Goal: Task Accomplishment & Management: Manage account settings

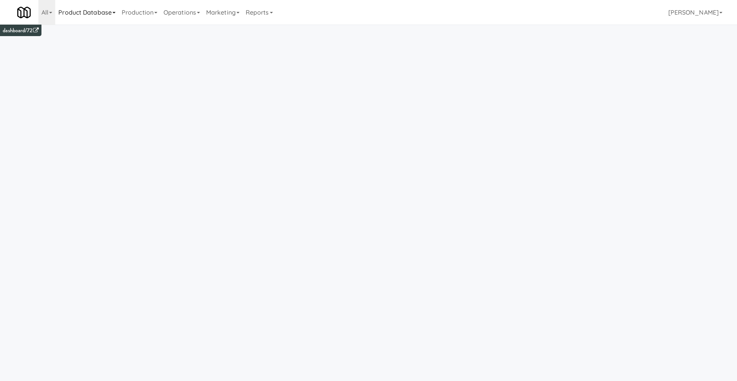
click at [97, 7] on link "Product Database" at bounding box center [86, 12] width 63 height 25
click at [135, 14] on link "Production" at bounding box center [140, 12] width 42 height 25
click at [176, 15] on link "Operations" at bounding box center [181, 12] width 43 height 25
click at [217, 17] on link "Marketing" at bounding box center [223, 12] width 40 height 25
click at [196, 15] on link "Operations" at bounding box center [181, 12] width 43 height 25
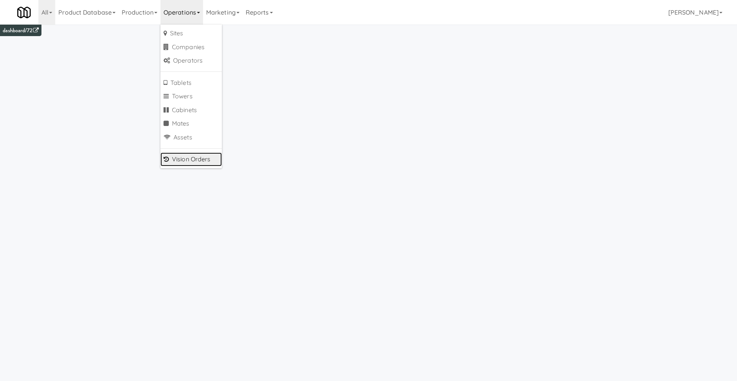
click at [209, 158] on link "Vision Orders" at bounding box center [190, 159] width 61 height 14
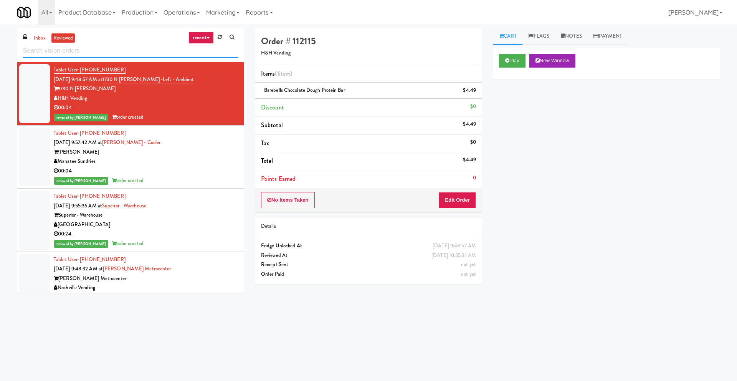
scroll to position [111, 0]
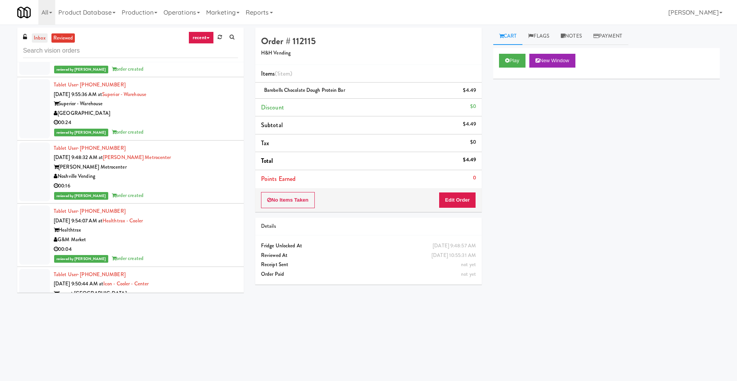
click at [34, 35] on link "inbox" at bounding box center [40, 38] width 16 height 10
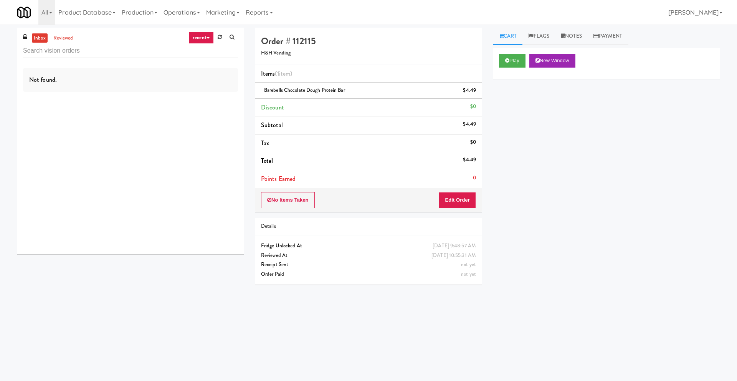
scroll to position [0, 0]
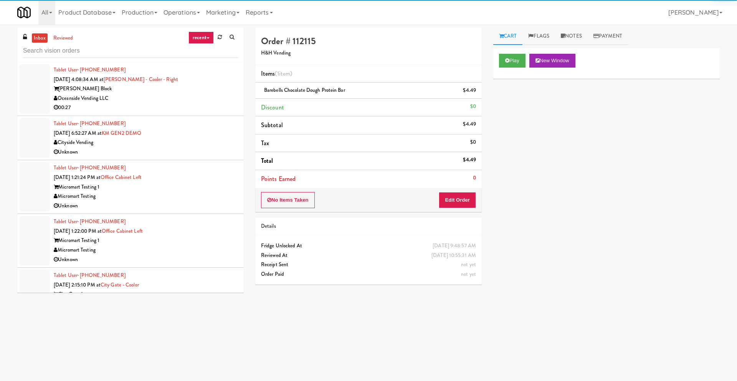
click at [156, 168] on div "Tablet User · (437) 778-0301 [DATE] 1:21:24 PM at Office Cabinet Left Micromart…" at bounding box center [146, 186] width 184 height 47
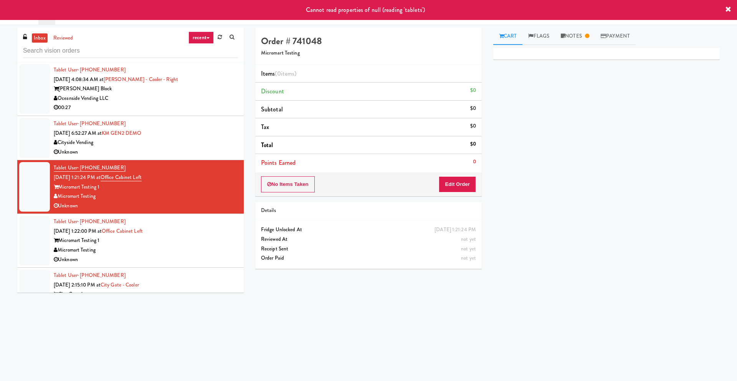
click at [205, 226] on div "Tablet User · (437) 778-0301 [DATE] 1:22:00 PM at Office Cabinet Left Micromart…" at bounding box center [146, 240] width 184 height 47
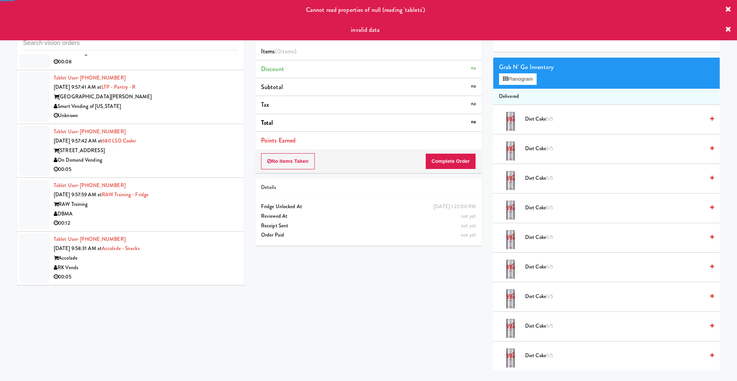
scroll to position [25, 0]
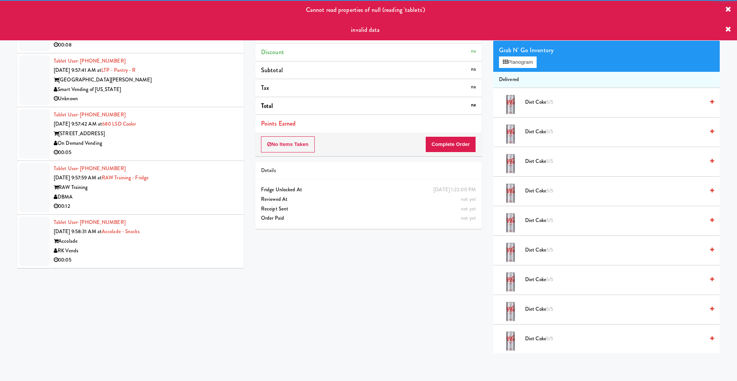
click at [205, 228] on div "Tablet User · (706) 590-4229 [DATE] 9:58:31 AM at Accolade - Snacks Accolade RK…" at bounding box center [146, 241] width 184 height 47
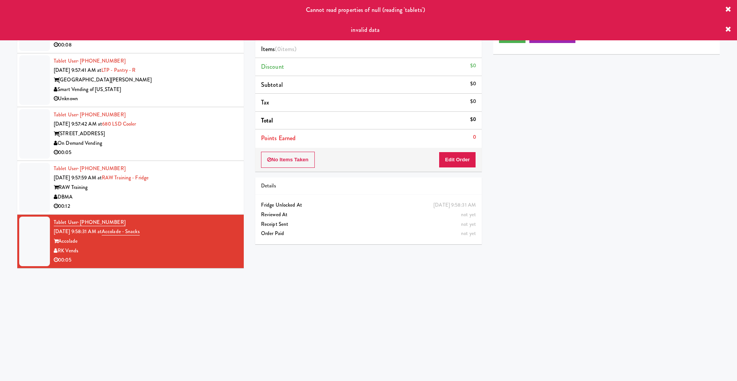
click at [195, 201] on div "00:12" at bounding box center [146, 206] width 184 height 10
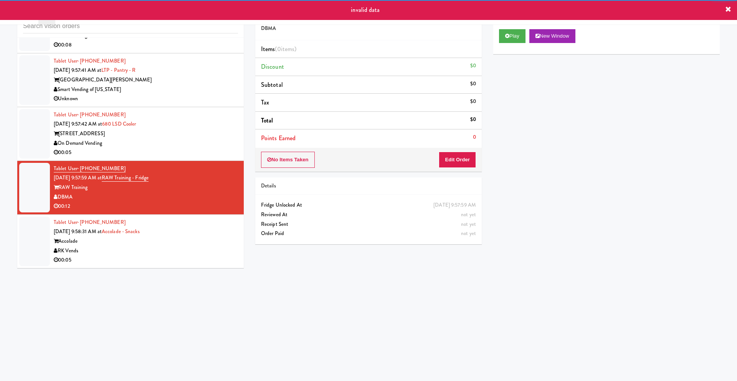
click at [194, 148] on div "00:05" at bounding box center [146, 153] width 184 height 10
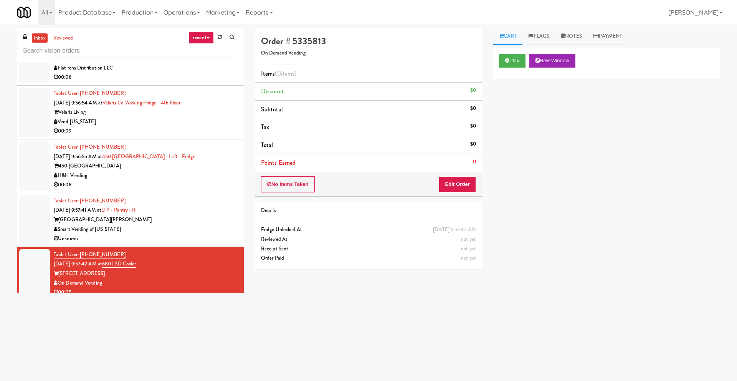
click at [202, 200] on div "Tablet User · (757) 770-8772 [DATE] 9:57:41 AM at [GEOGRAPHIC_DATA] [PERSON_NAM…" at bounding box center [146, 219] width 184 height 47
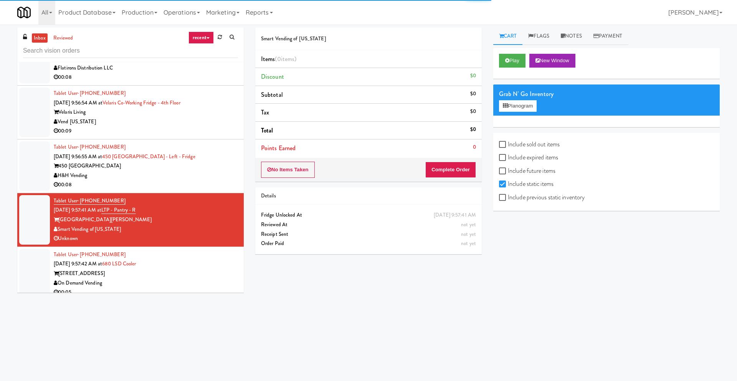
click at [203, 163] on div "450 [GEOGRAPHIC_DATA]" at bounding box center [146, 166] width 184 height 10
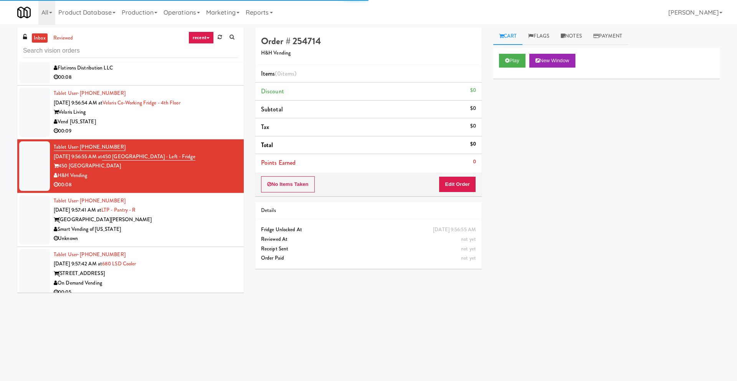
click at [197, 198] on div "Tablet User · (757) 770-8772 [DATE] 9:57:41 AM at [GEOGRAPHIC_DATA] [PERSON_NAM…" at bounding box center [146, 219] width 184 height 47
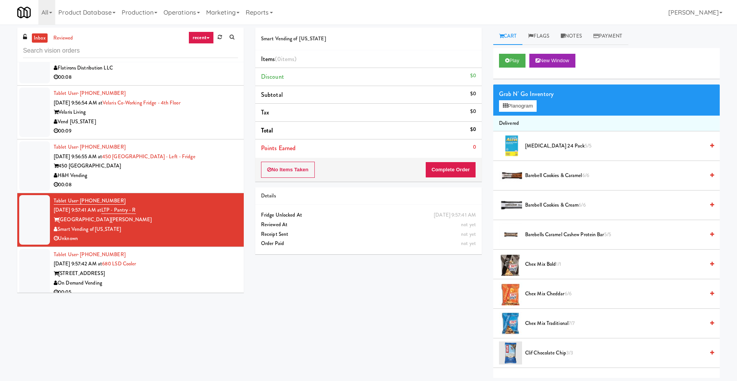
click at [181, 168] on div "450 [GEOGRAPHIC_DATA]" at bounding box center [146, 166] width 184 height 10
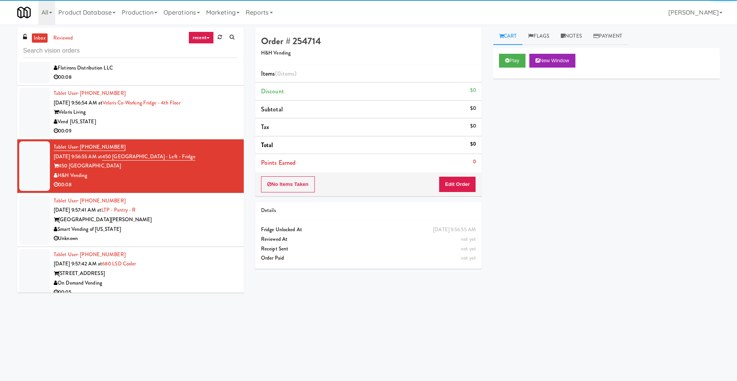
click at [181, 122] on div "Vend [US_STATE]" at bounding box center [146, 122] width 184 height 10
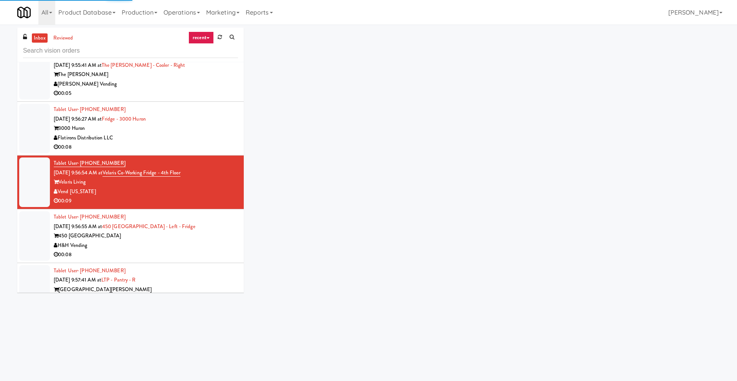
scroll to position [1684, 0]
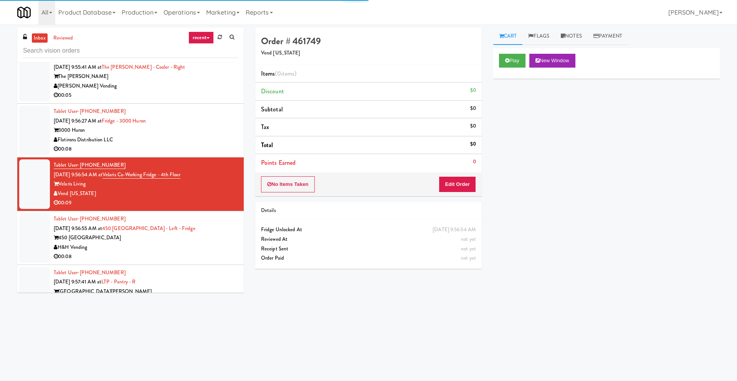
click at [184, 153] on div "00:08" at bounding box center [146, 149] width 184 height 10
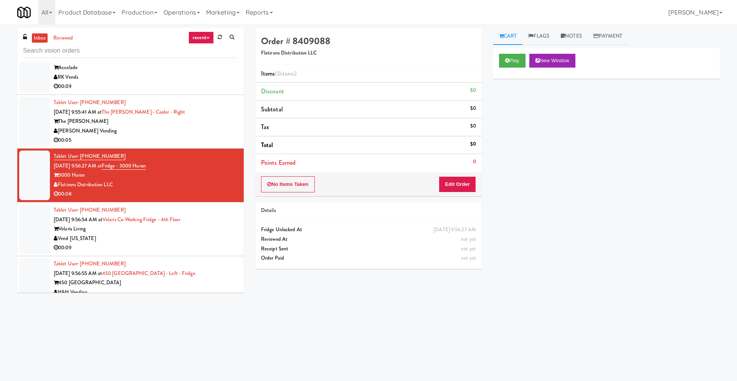
click at [184, 141] on div "00:05" at bounding box center [146, 140] width 184 height 10
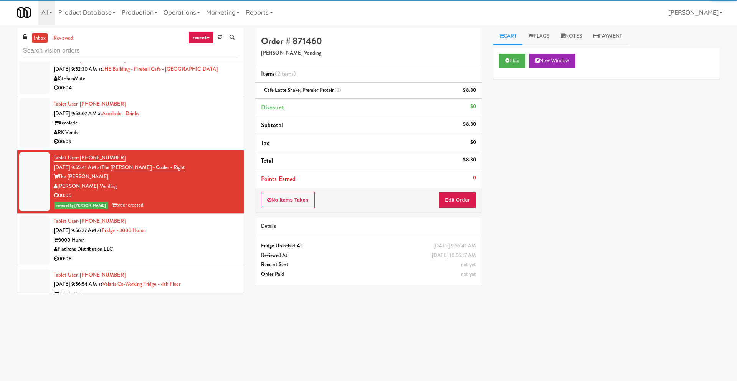
click at [184, 141] on div "00:09" at bounding box center [146, 142] width 184 height 10
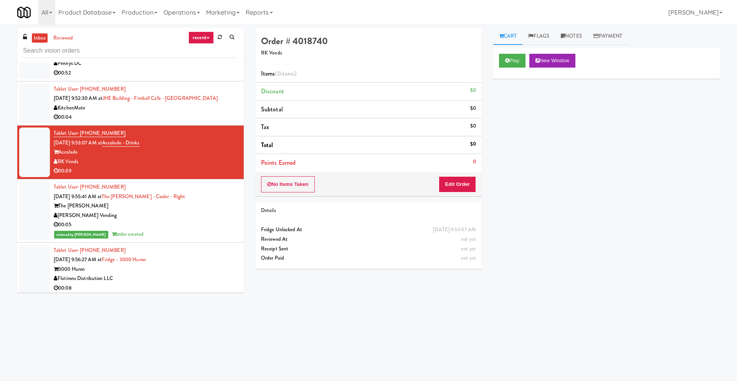
scroll to position [1546, 0]
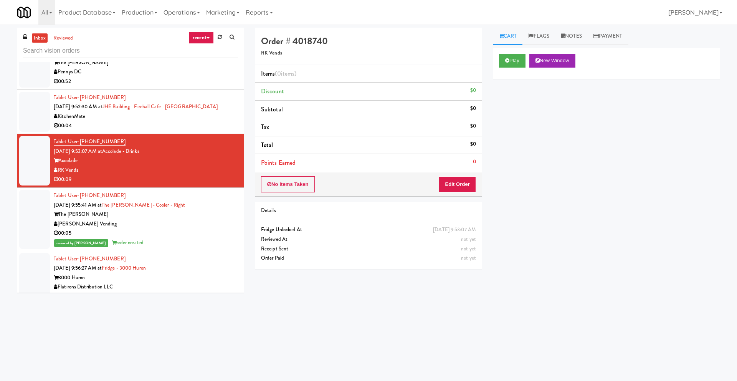
click at [188, 125] on div "00:04" at bounding box center [146, 126] width 184 height 10
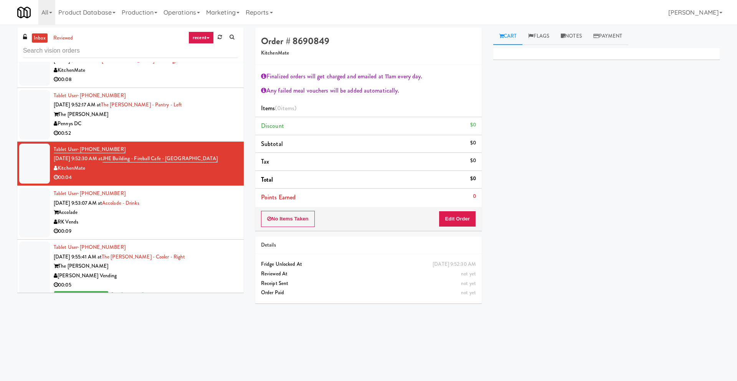
click at [188, 126] on div "Pennys DC" at bounding box center [146, 124] width 184 height 10
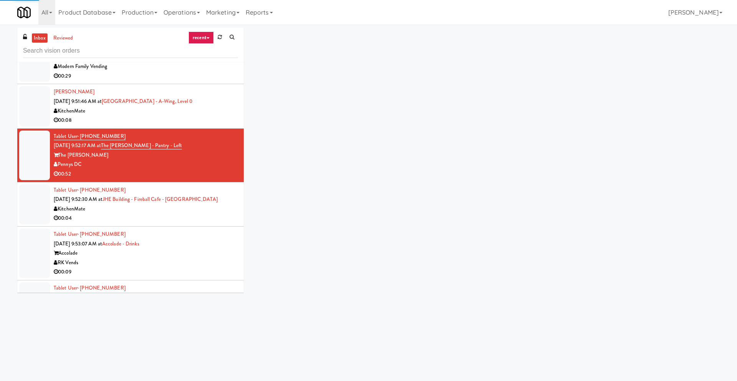
scroll to position [1440, 0]
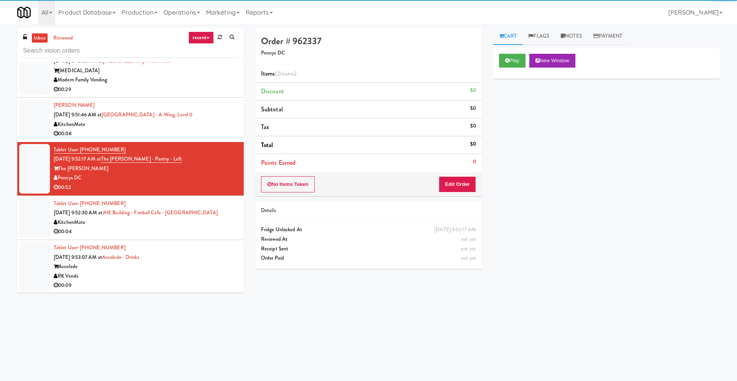
click at [198, 127] on div "KitchenMate" at bounding box center [146, 125] width 184 height 10
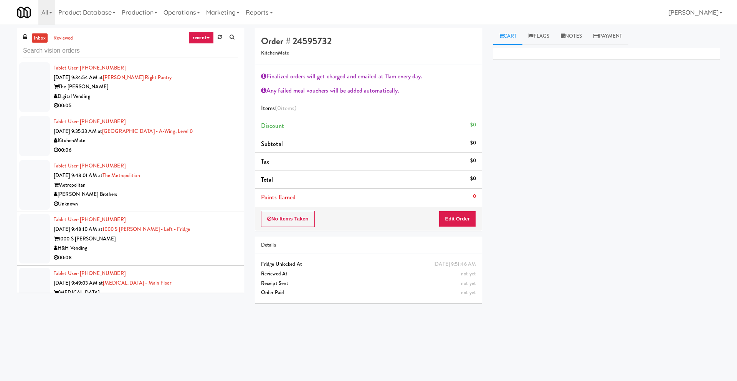
scroll to position [1217, 0]
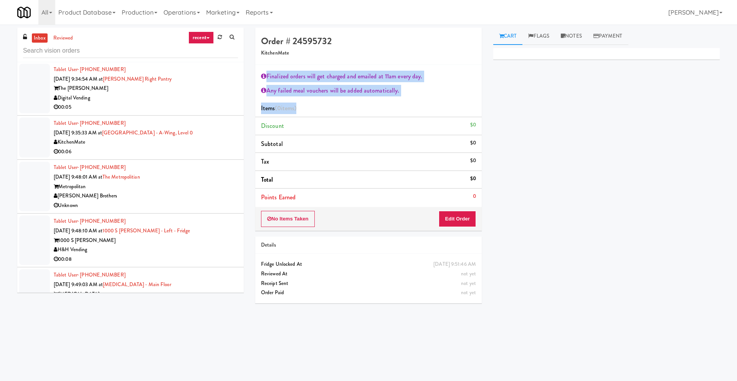
drag, startPoint x: 413, startPoint y: 106, endPoint x: 385, endPoint y: 54, distance: 58.7
click at [385, 54] on div "Order # 24595732 KitchenMate Finalized orders will get charged and emailed at 1…" at bounding box center [368, 129] width 226 height 203
click at [389, 65] on div "Finalized orders will get charged and emailed at 11am every day. Any failed mea…" at bounding box center [368, 136] width 226 height 142
drag, startPoint x: 390, startPoint y: 112, endPoint x: 375, endPoint y: 31, distance: 82.3
click at [375, 31] on div "Order # 24595732 KitchenMate Finalized orders will get charged and emailed at 1…" at bounding box center [368, 129] width 226 height 203
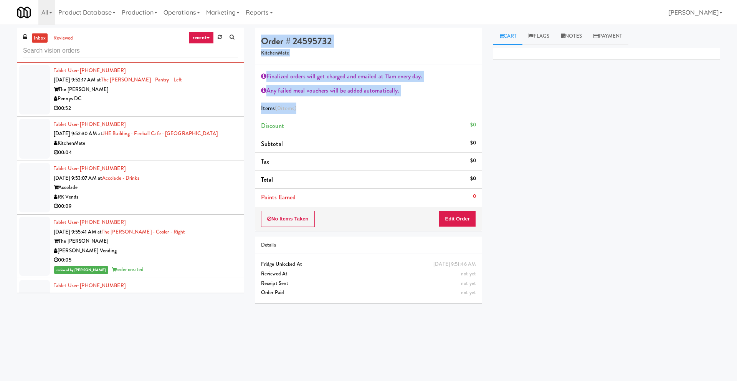
scroll to position [1651, 0]
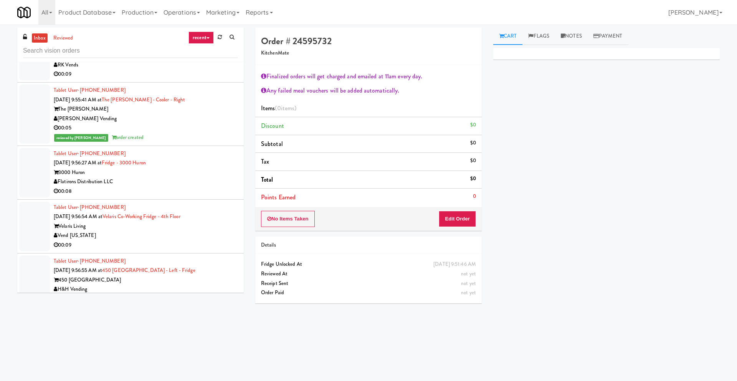
click at [189, 134] on div "reviewed by [PERSON_NAME] order created" at bounding box center [146, 138] width 184 height 10
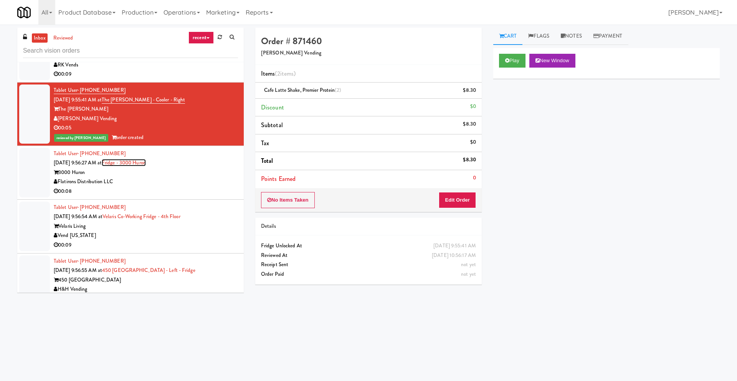
click at [146, 162] on link "Fridge - 3000 Huron" at bounding box center [124, 162] width 44 height 7
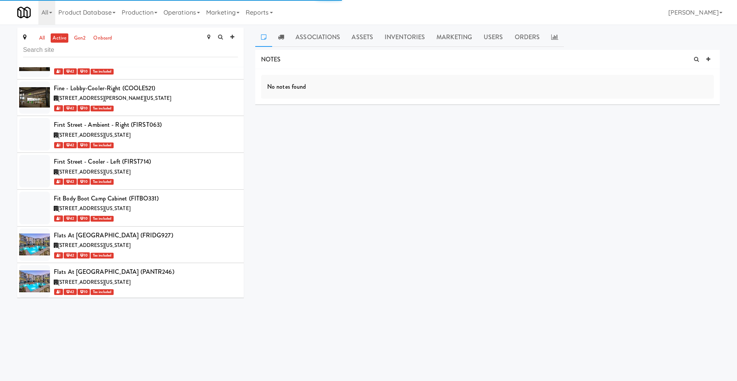
scroll to position [13194, 0]
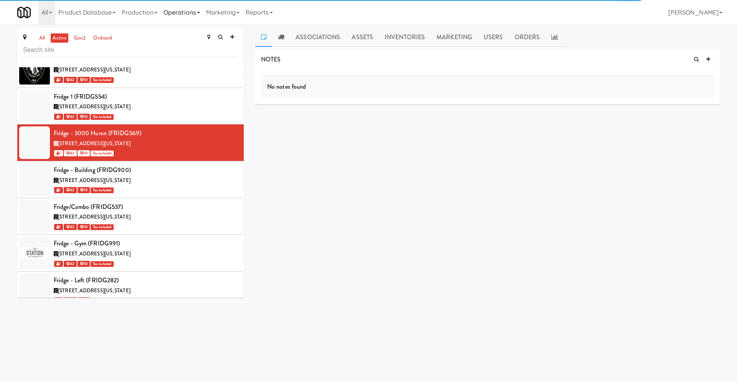
click at [179, 11] on link "Operations" at bounding box center [181, 12] width 43 height 25
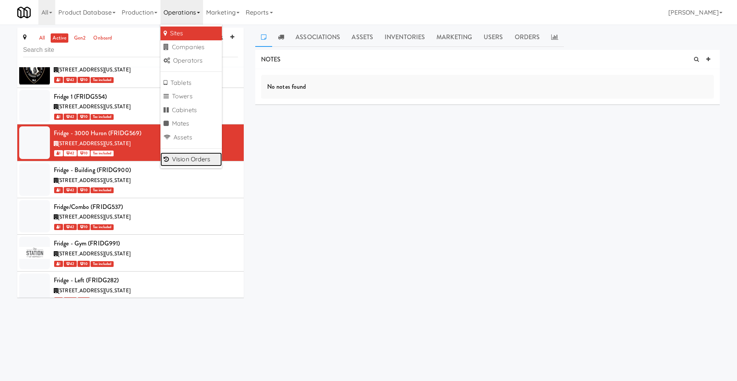
click at [180, 152] on link "Vision Orders" at bounding box center [190, 159] width 61 height 14
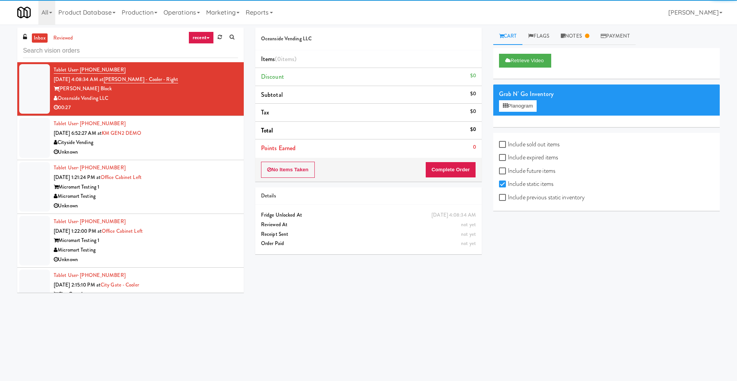
click at [156, 137] on div "Tablet User · (647) 787-1226 [DATE] 6:52:27 AM at KM GEN2 DEMO Cityside Vending…" at bounding box center [146, 138] width 184 height 38
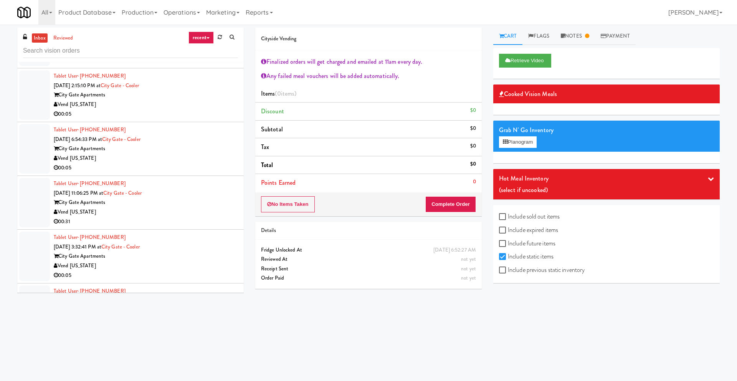
scroll to position [323, 0]
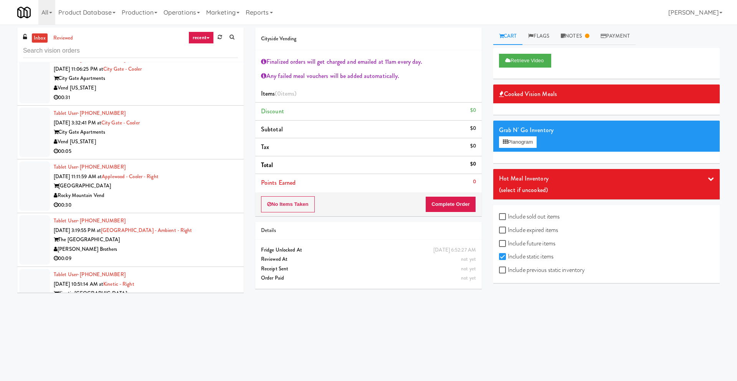
click at [186, 235] on div "The [GEOGRAPHIC_DATA]" at bounding box center [146, 240] width 184 height 10
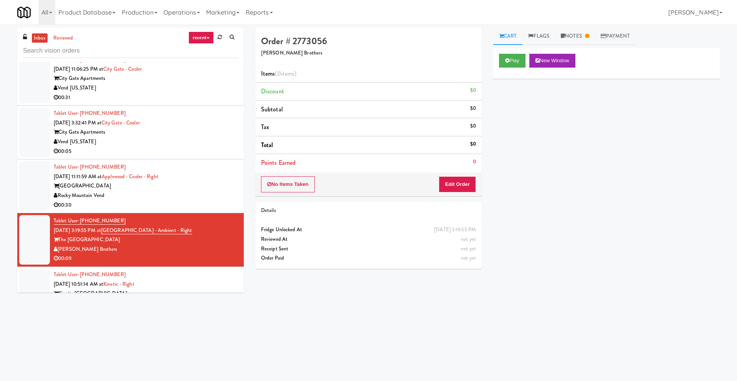
click at [456, 192] on div "No Items Taken Edit Order" at bounding box center [368, 184] width 226 height 24
click at [459, 187] on button "Edit Order" at bounding box center [457, 184] width 37 height 16
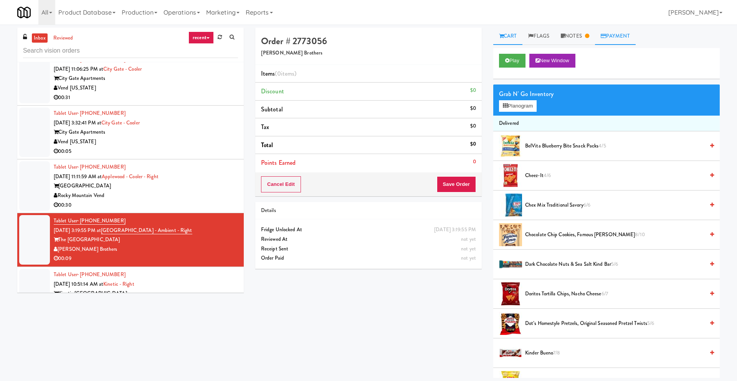
click at [607, 39] on link "Payment" at bounding box center [615, 36] width 41 height 17
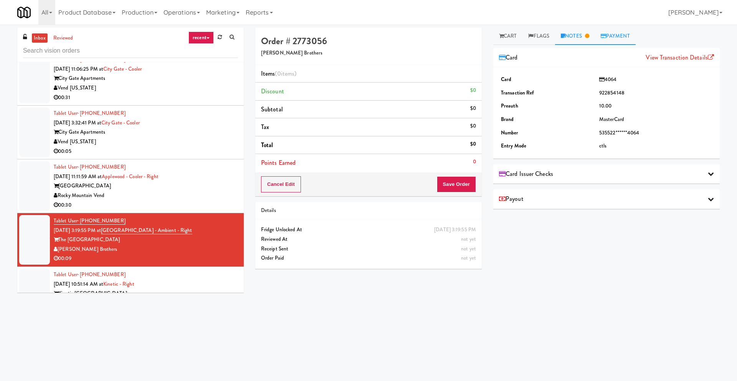
click at [587, 38] on link "Notes" at bounding box center [575, 36] width 40 height 17
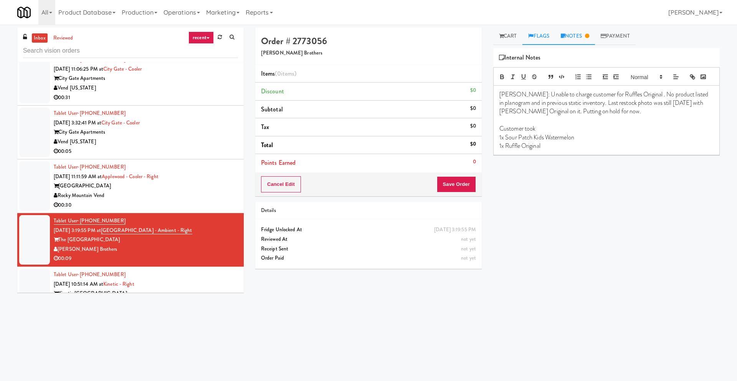
click at [548, 33] on link "Flags" at bounding box center [538, 36] width 33 height 17
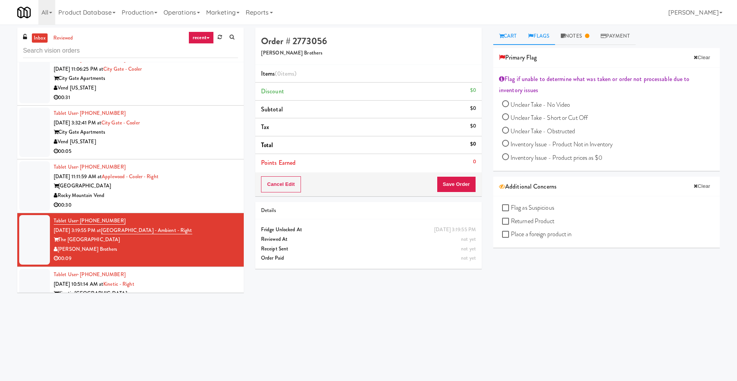
click at [508, 35] on link "Cart" at bounding box center [508, 36] width 30 height 17
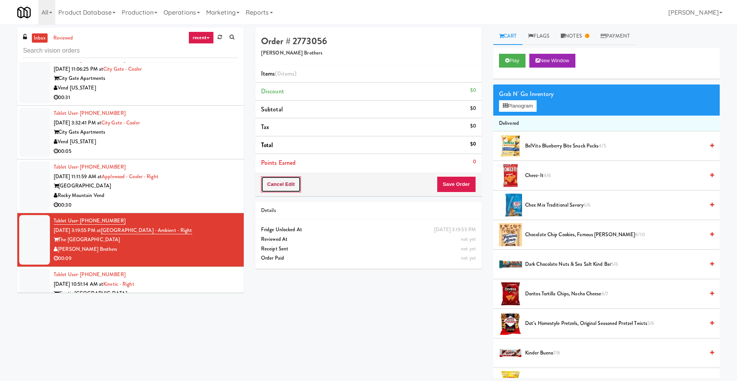
click at [298, 190] on button "Cancel Edit" at bounding box center [281, 184] width 40 height 16
